Goal: Find specific page/section: Find specific page/section

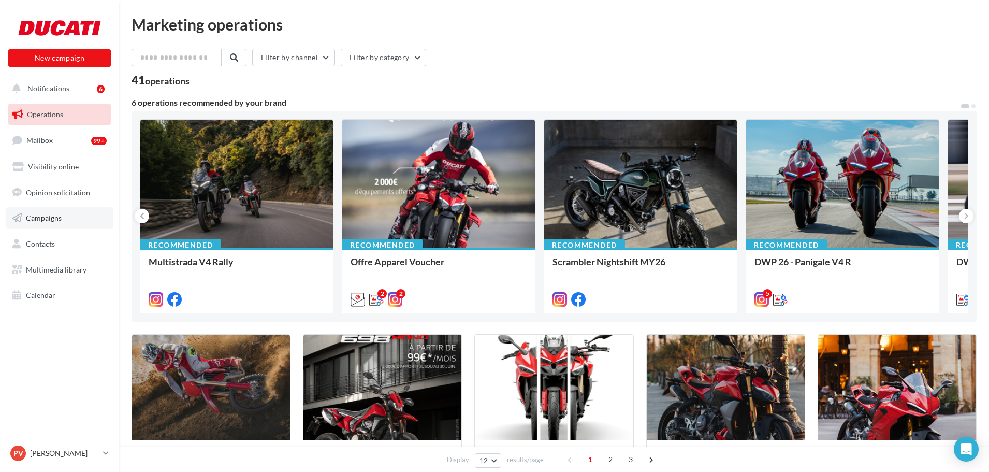
click at [47, 219] on span "Campaigns" at bounding box center [44, 217] width 36 height 9
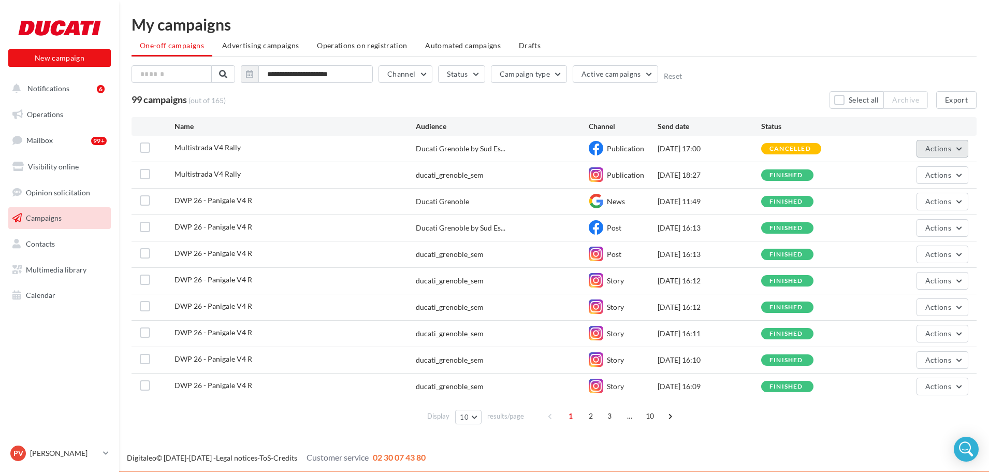
click at [943, 150] on span "Actions" at bounding box center [939, 148] width 26 height 9
click at [775, 64] on div "**********" at bounding box center [554, 223] width 845 height 412
